Goal: Information Seeking & Learning: Find specific fact

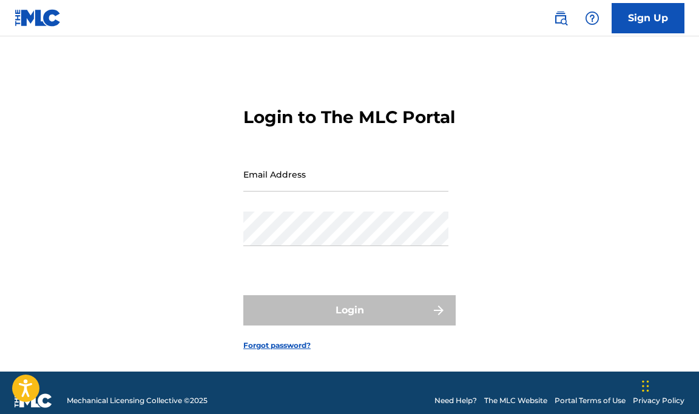
click at [282, 192] on input "Email Address" at bounding box center [345, 174] width 205 height 35
type input "[EMAIL_ADDRESS][DOMAIN_NAME]"
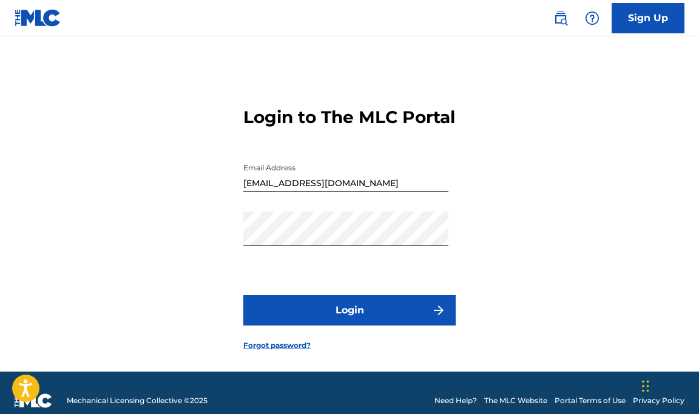
click at [349, 326] on button "Login" at bounding box center [349, 310] width 212 height 30
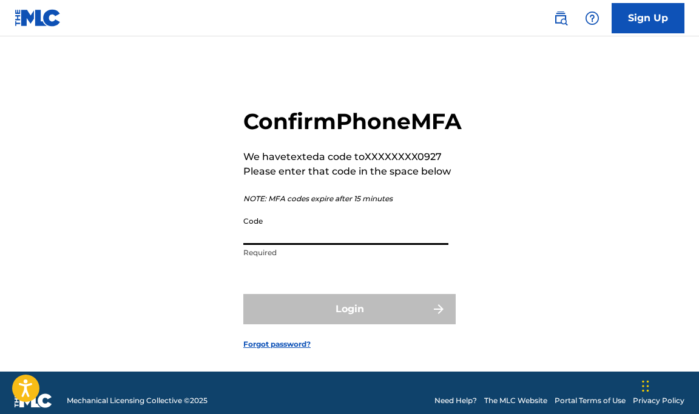
click at [309, 245] on input "Code" at bounding box center [345, 227] width 205 height 35
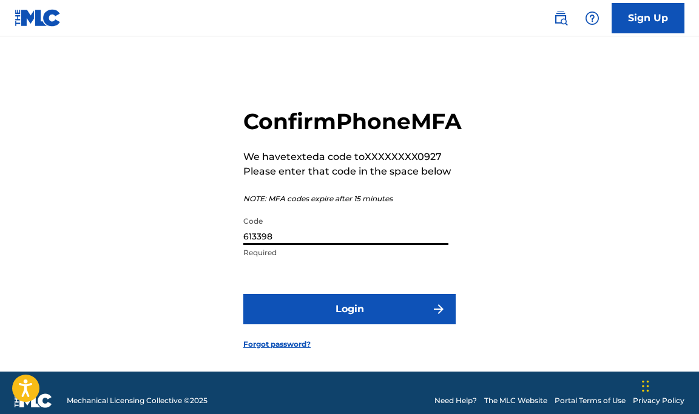
type input "613398"
click at [243, 294] on button "Login" at bounding box center [349, 309] width 212 height 30
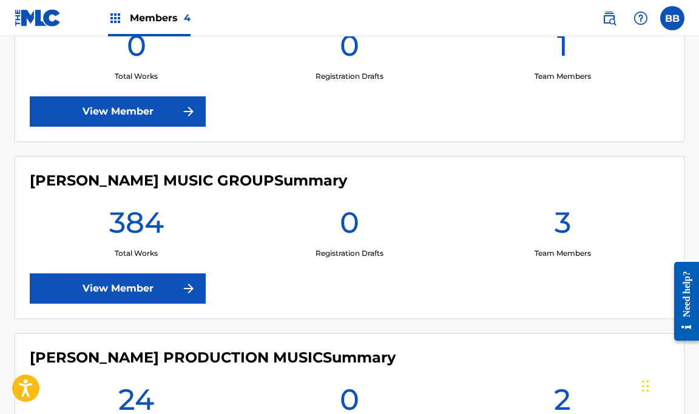
scroll to position [450, 0]
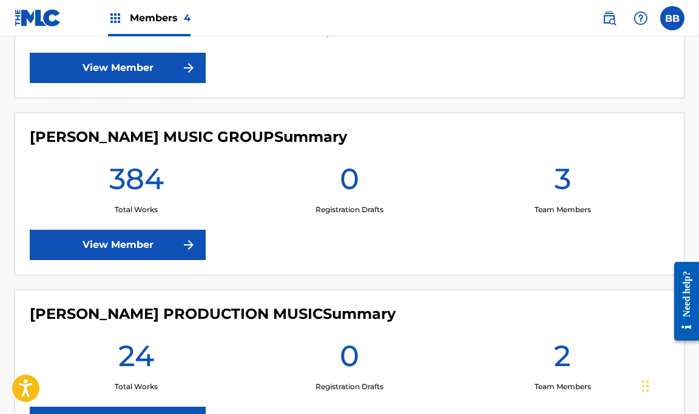
click at [155, 245] on link "View Member" at bounding box center [118, 245] width 176 height 30
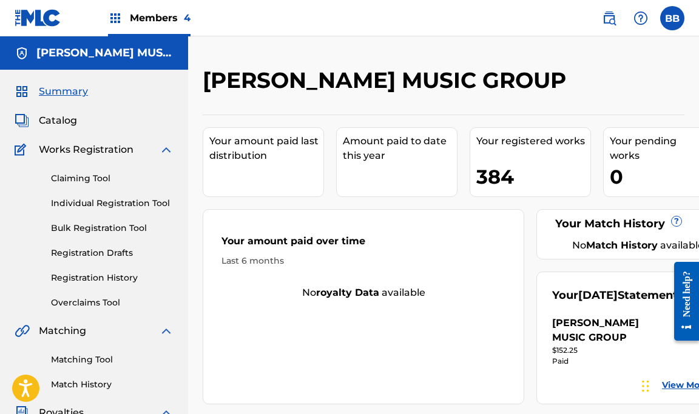
click at [63, 123] on span "Catalog" at bounding box center [58, 120] width 38 height 15
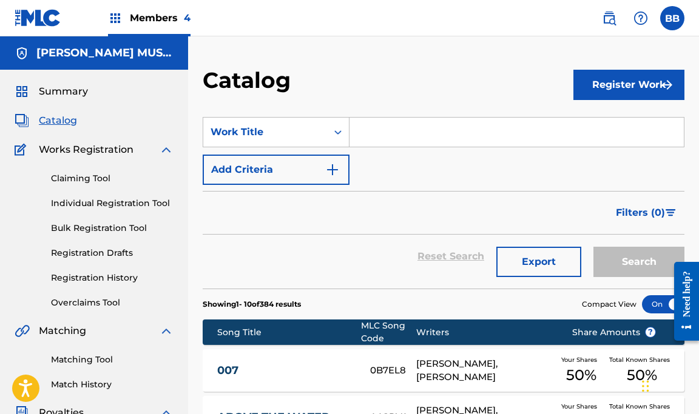
click at [384, 134] on input "Search Form" at bounding box center [516, 132] width 334 height 29
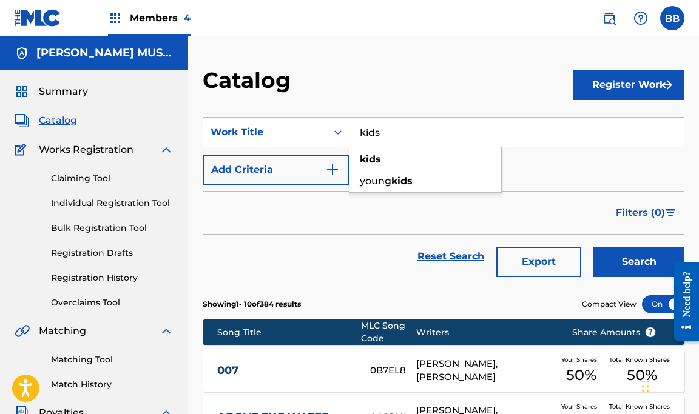
type input "kids"
click at [593, 247] on button "Search" at bounding box center [638, 262] width 91 height 30
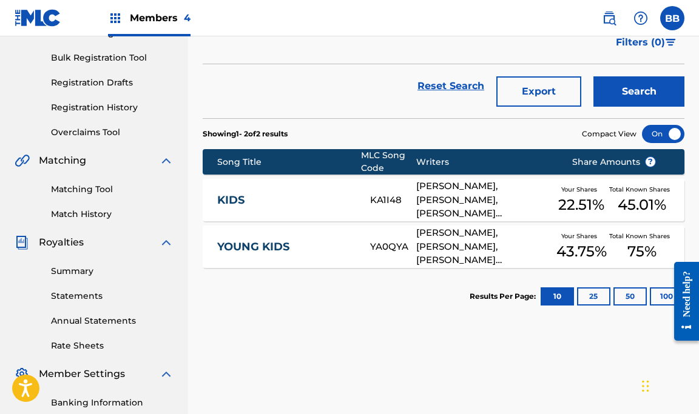
scroll to position [172, 0]
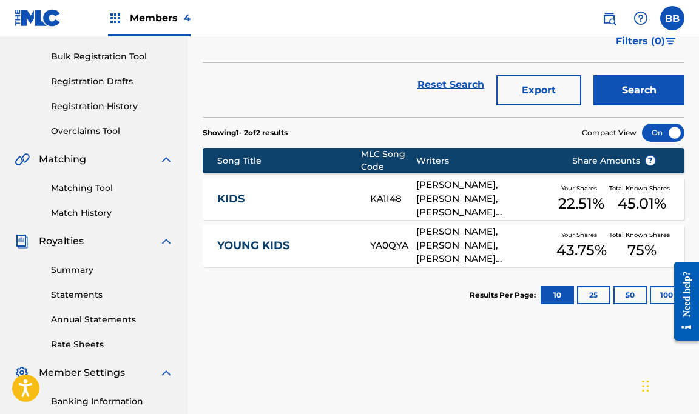
click at [344, 197] on link "KIDS" at bounding box center [285, 199] width 137 height 14
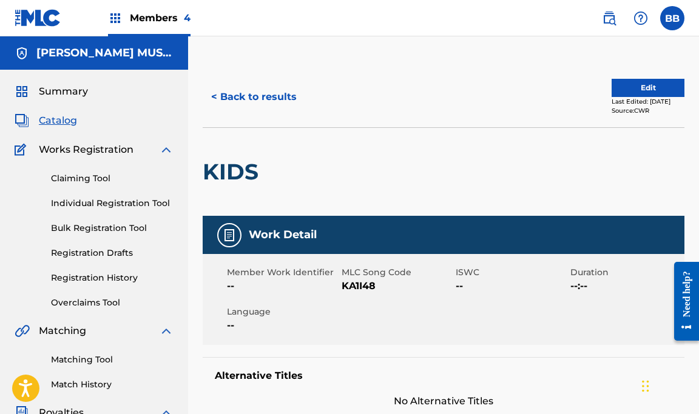
click at [608, 18] on img at bounding box center [609, 18] width 15 height 15
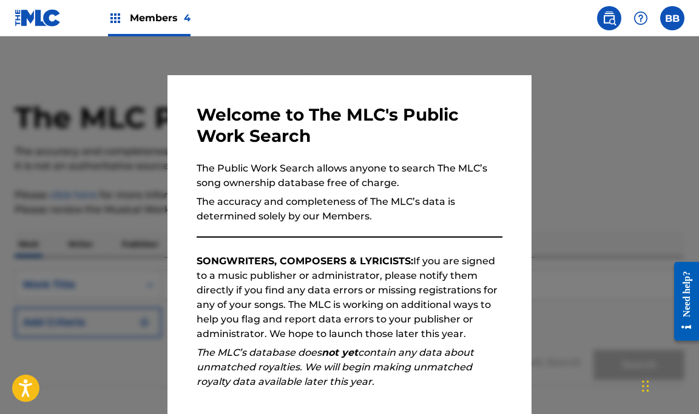
scroll to position [141, 0]
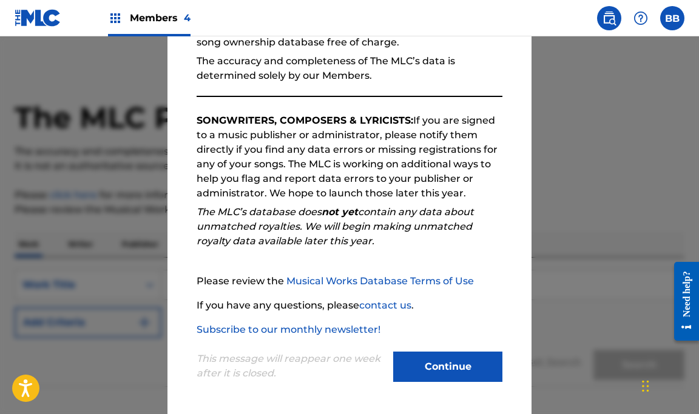
click at [473, 371] on button "Continue" at bounding box center [447, 367] width 109 height 30
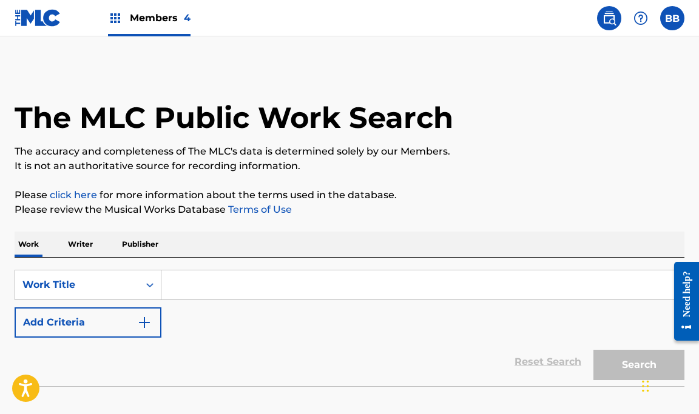
click at [340, 278] on input "Search Form" at bounding box center [422, 285] width 522 height 29
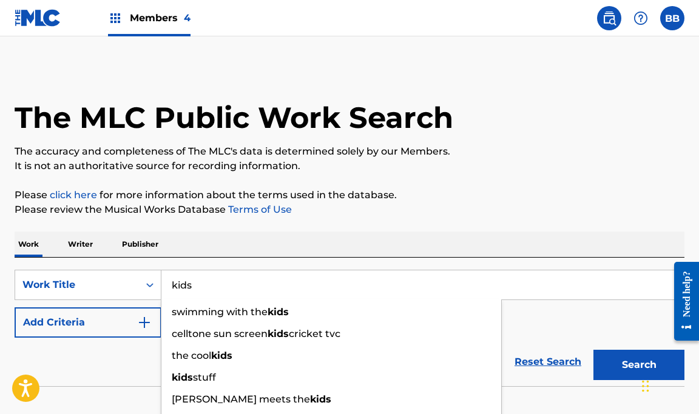
type input "kids"
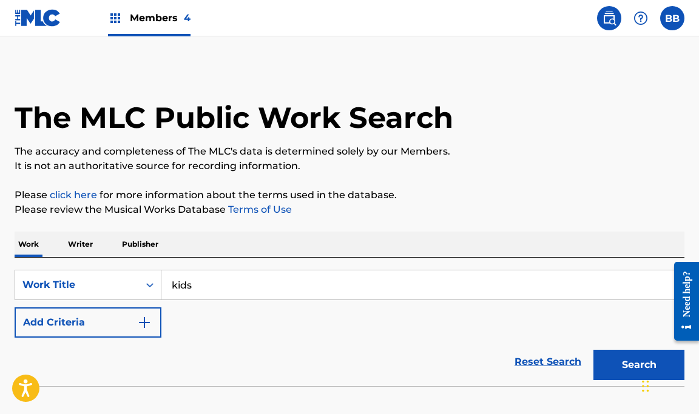
click at [405, 227] on div "The MLC Public Work Search The accuracy and completeness of The MLC's data is d…" at bounding box center [349, 246] width 699 height 358
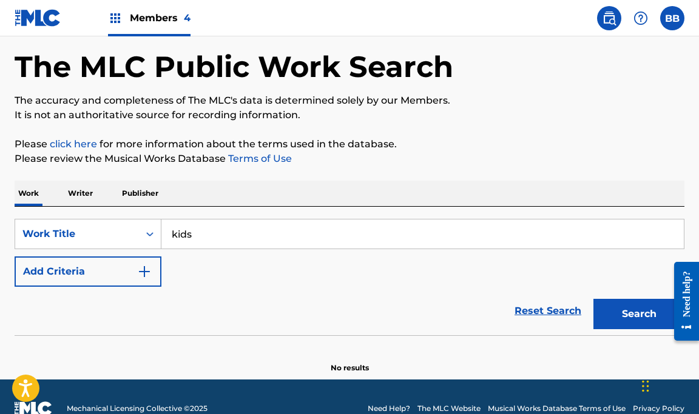
scroll to position [75, 0]
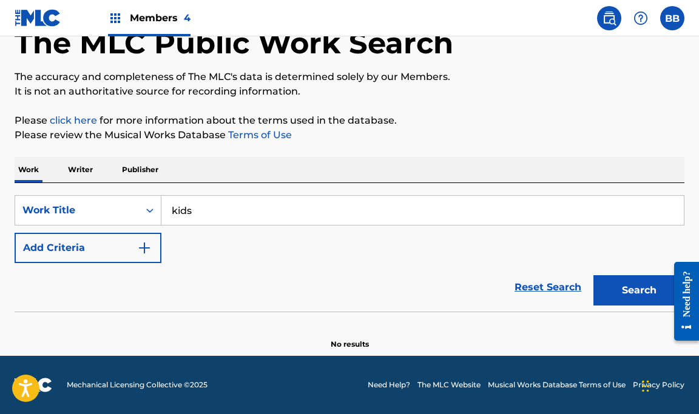
click at [630, 302] on button "Search" at bounding box center [638, 290] width 91 height 30
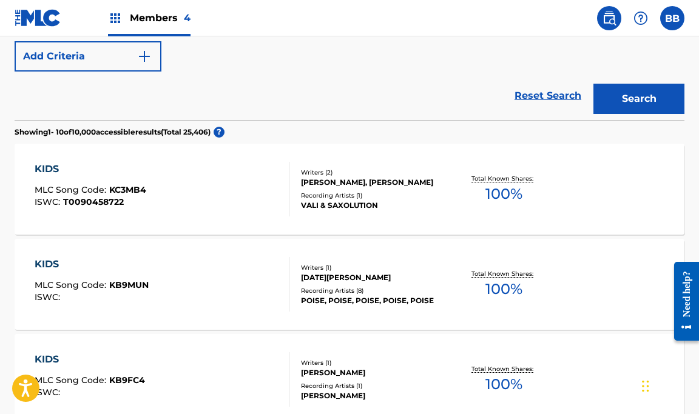
scroll to position [272, 0]
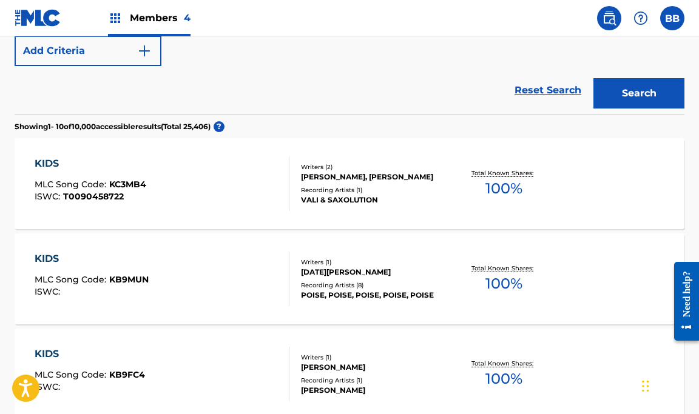
click at [131, 51] on button "Add Criteria" at bounding box center [88, 51] width 147 height 30
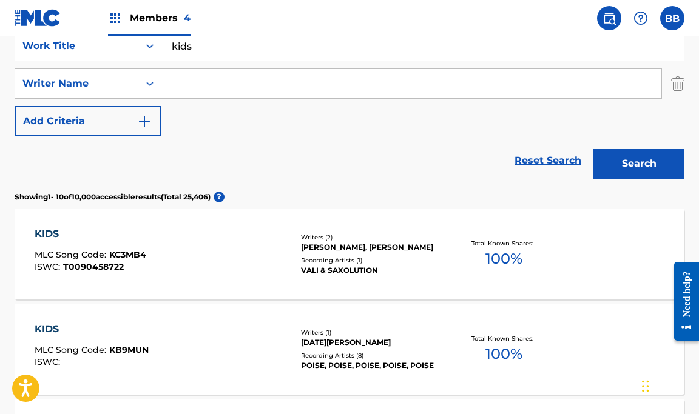
scroll to position [202, 0]
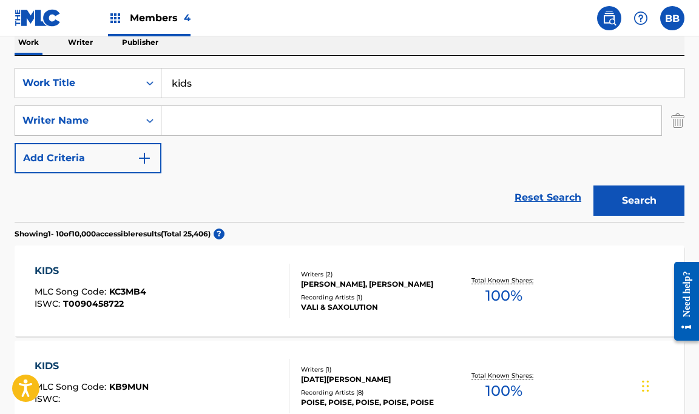
click at [177, 124] on input "Search Form" at bounding box center [411, 120] width 500 height 29
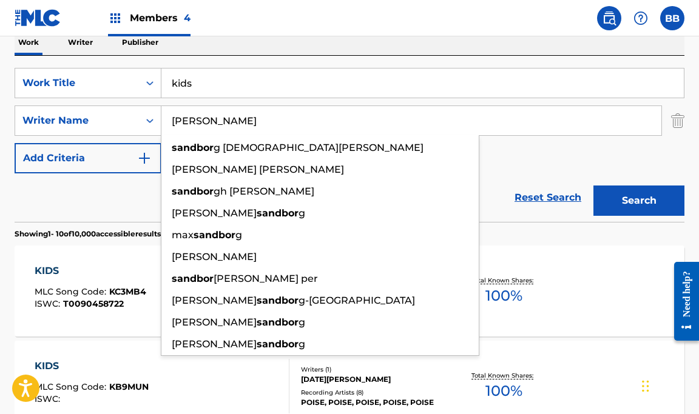
type input "[PERSON_NAME]"
click at [593, 186] on button "Search" at bounding box center [638, 201] width 91 height 30
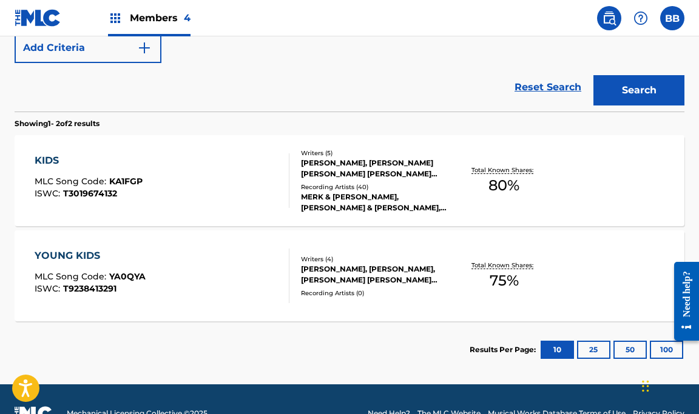
scroll to position [341, 0]
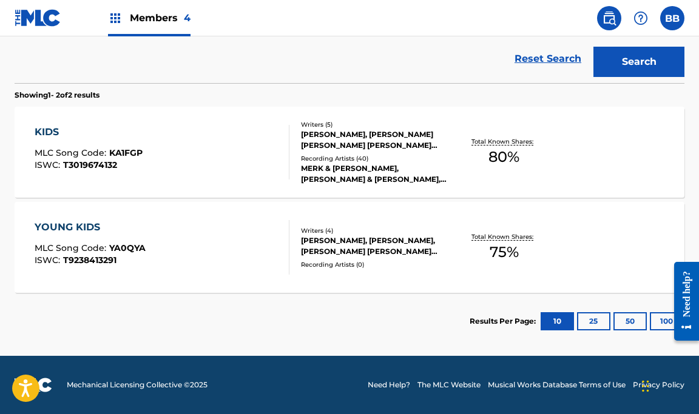
click at [258, 137] on div "KIDS MLC Song Code : KA1FGP ISWC : T3019674132" at bounding box center [162, 152] width 255 height 55
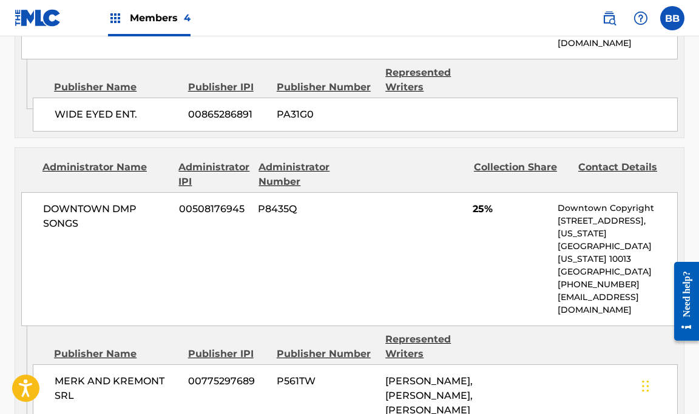
scroll to position [1653, 0]
